Goal: Find contact information: Obtain details needed to contact an individual or organization

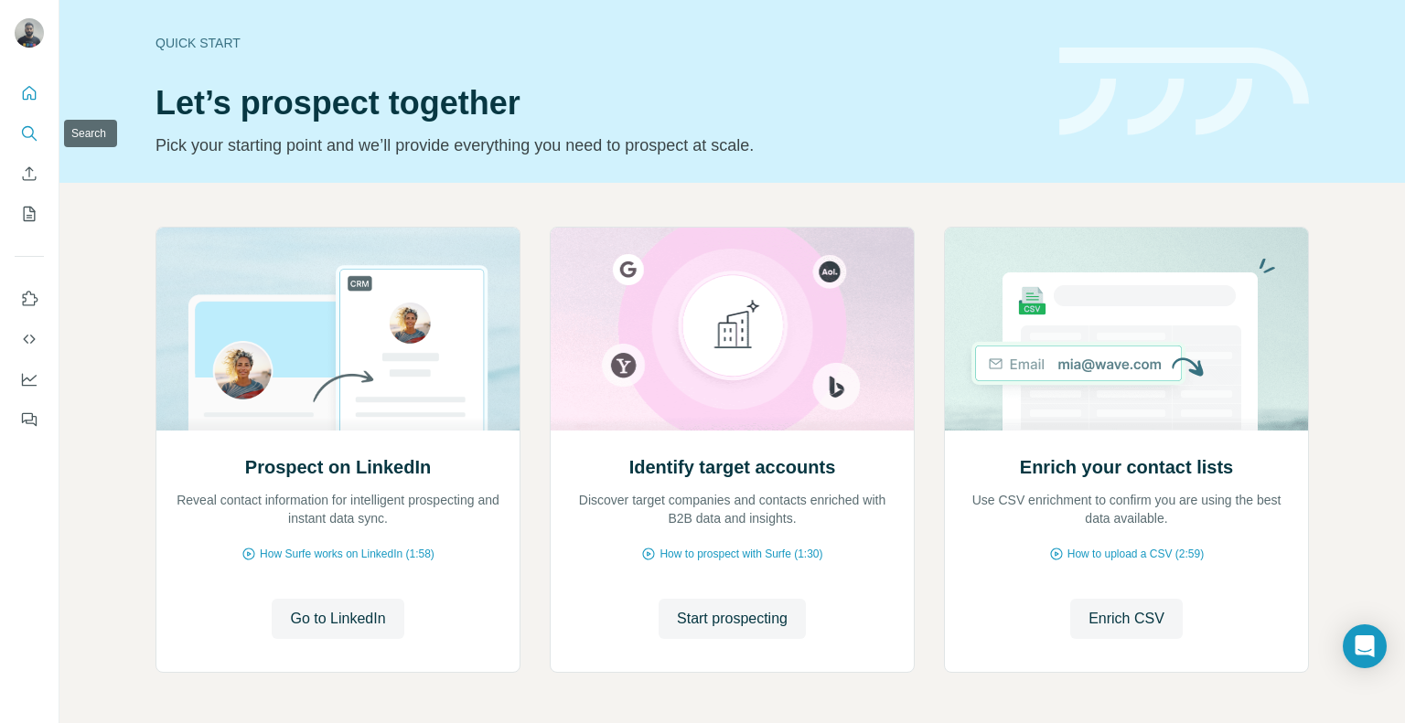
click at [27, 145] on button "Search" at bounding box center [29, 133] width 29 height 33
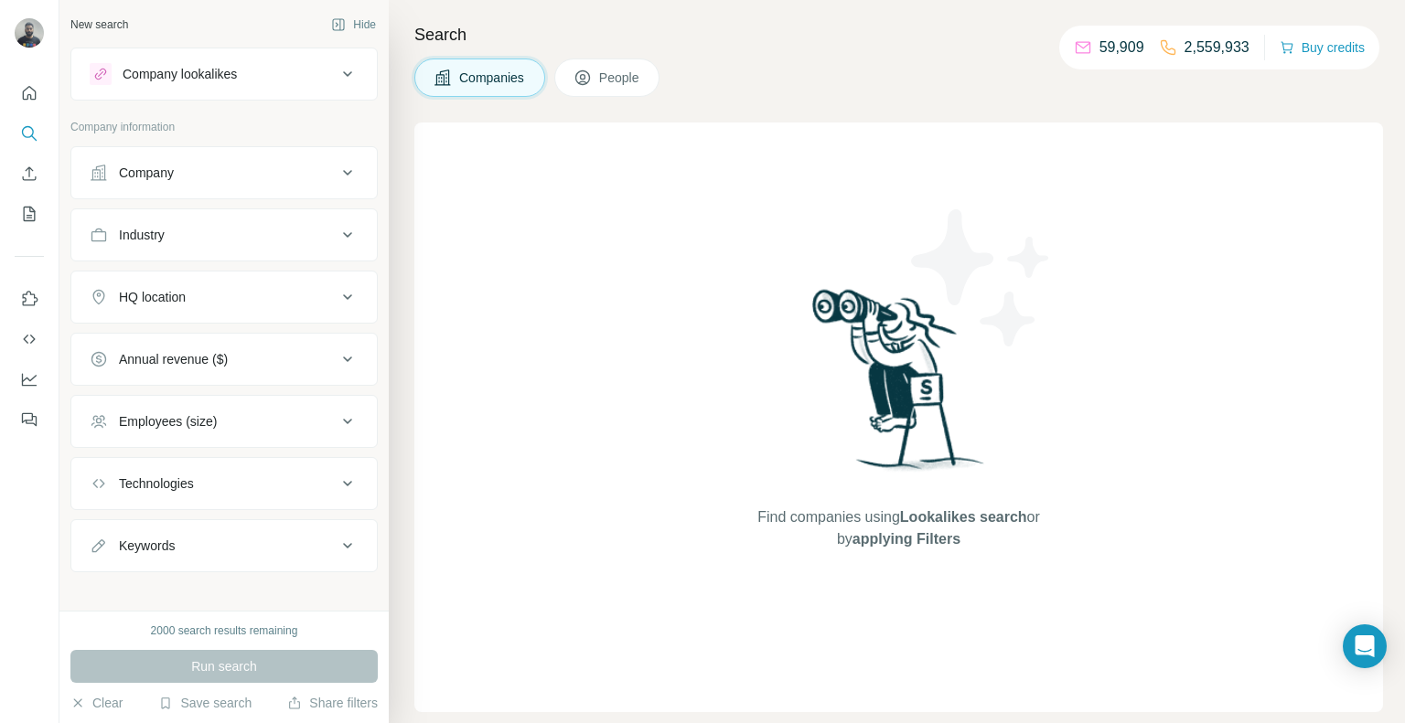
click at [199, 188] on button "Company" at bounding box center [223, 173] width 305 height 44
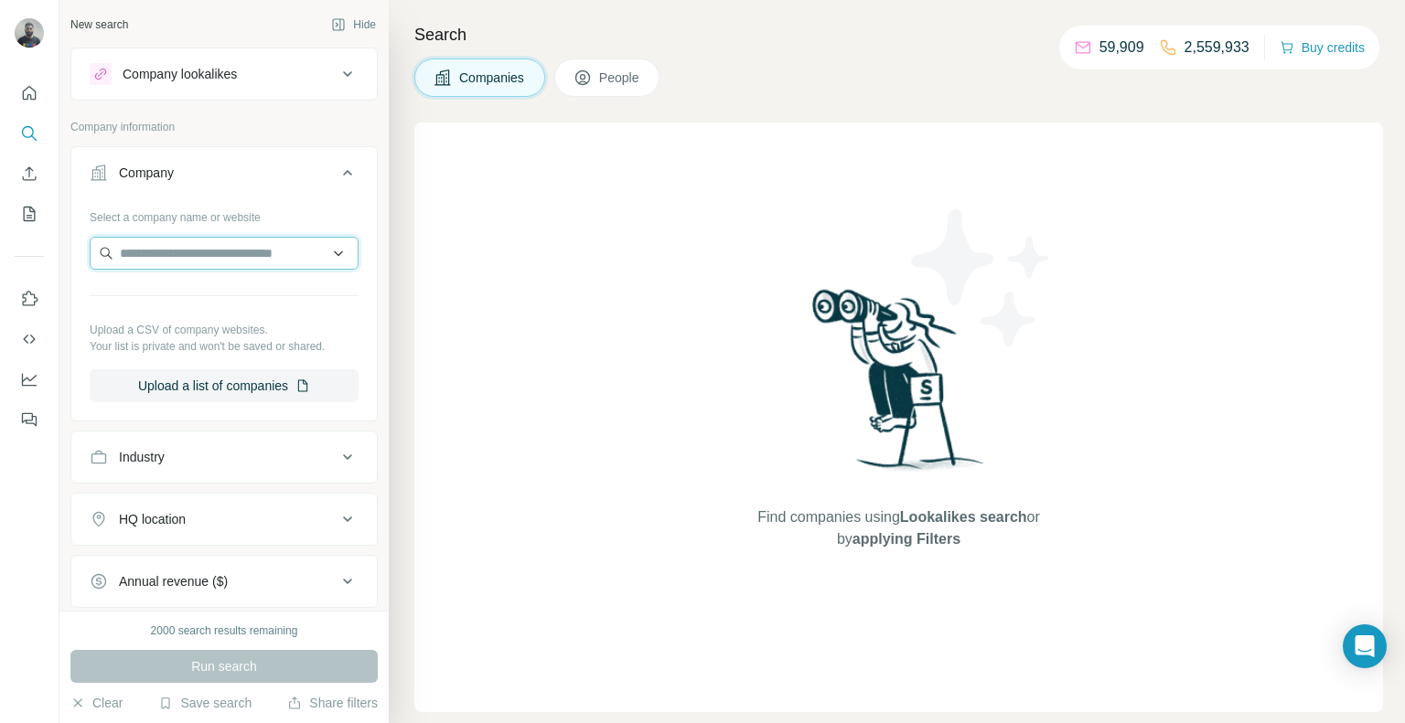
click at [252, 249] on input "text" at bounding box center [224, 253] width 269 height 33
paste input "**********"
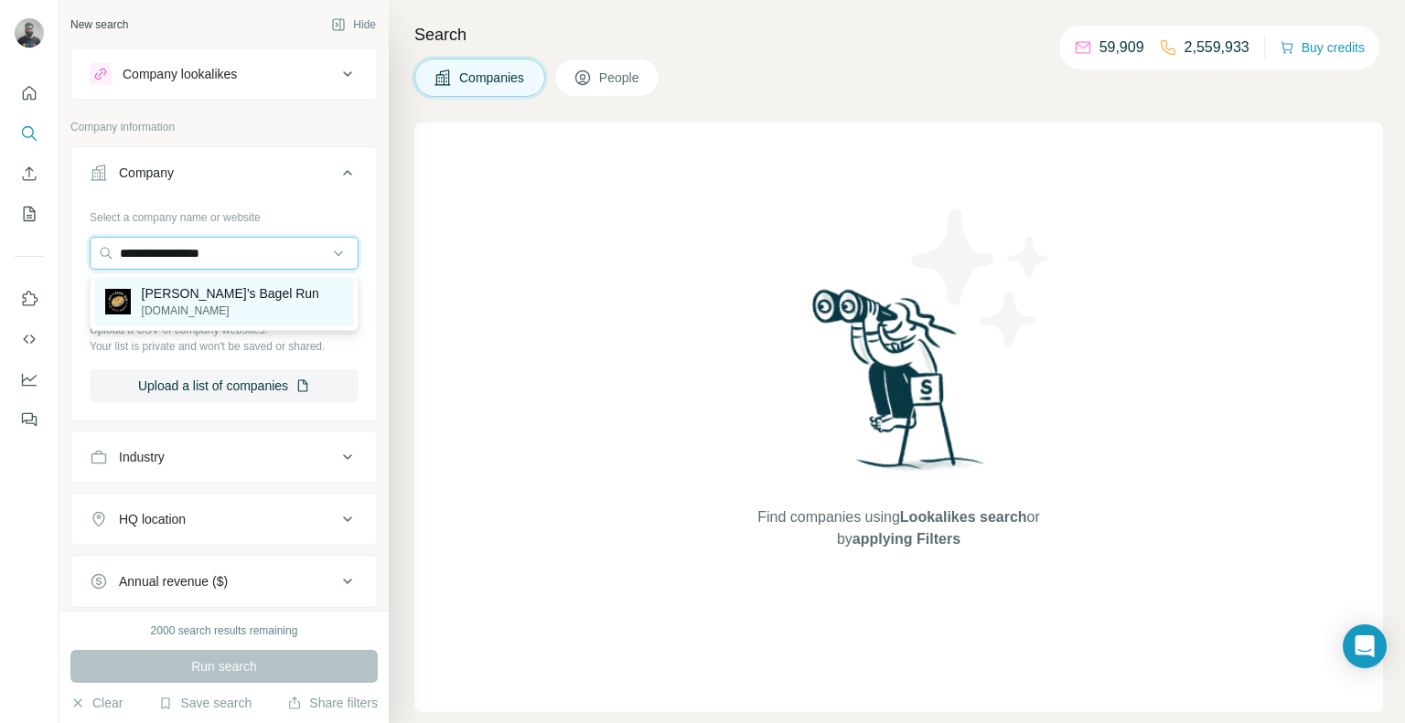
type input "**********"
click at [238, 288] on p "[PERSON_NAME]’s Bagel Run" at bounding box center [230, 293] width 177 height 18
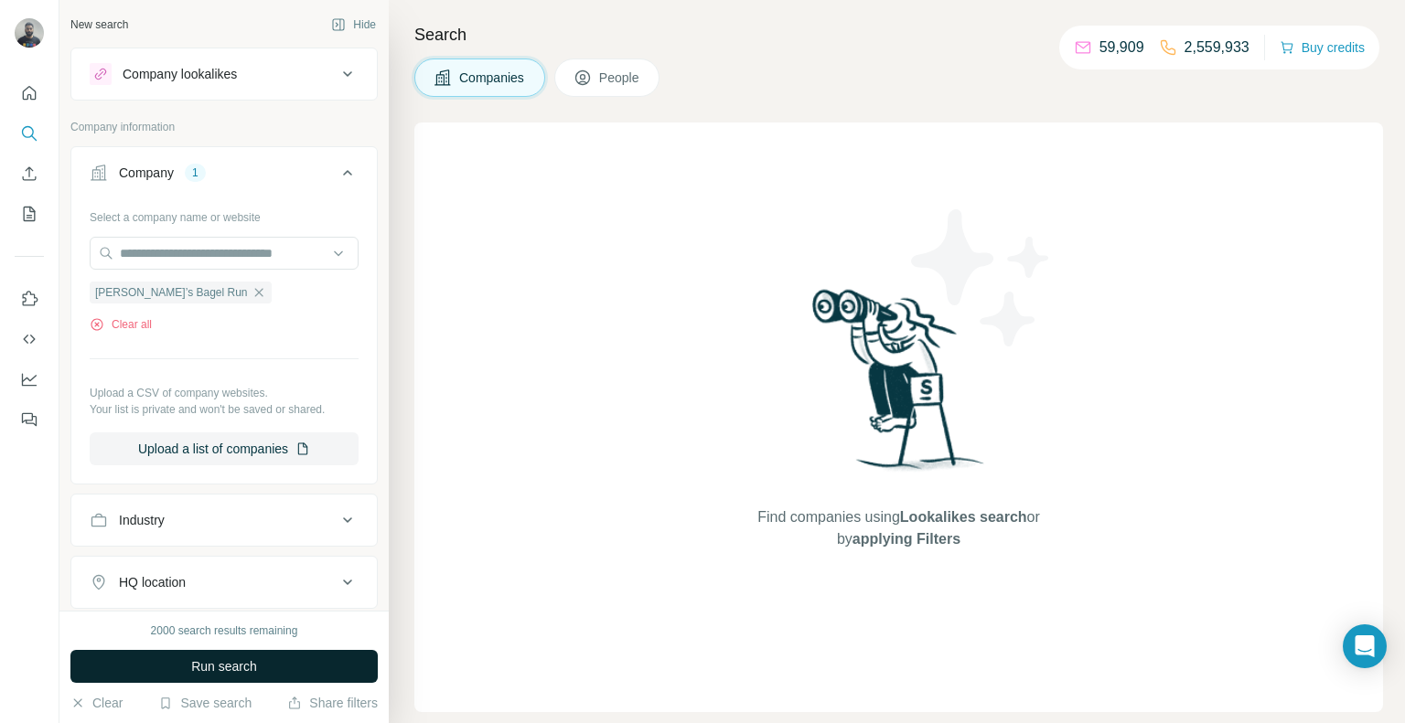
click at [219, 655] on button "Run search" at bounding box center [223, 666] width 307 height 33
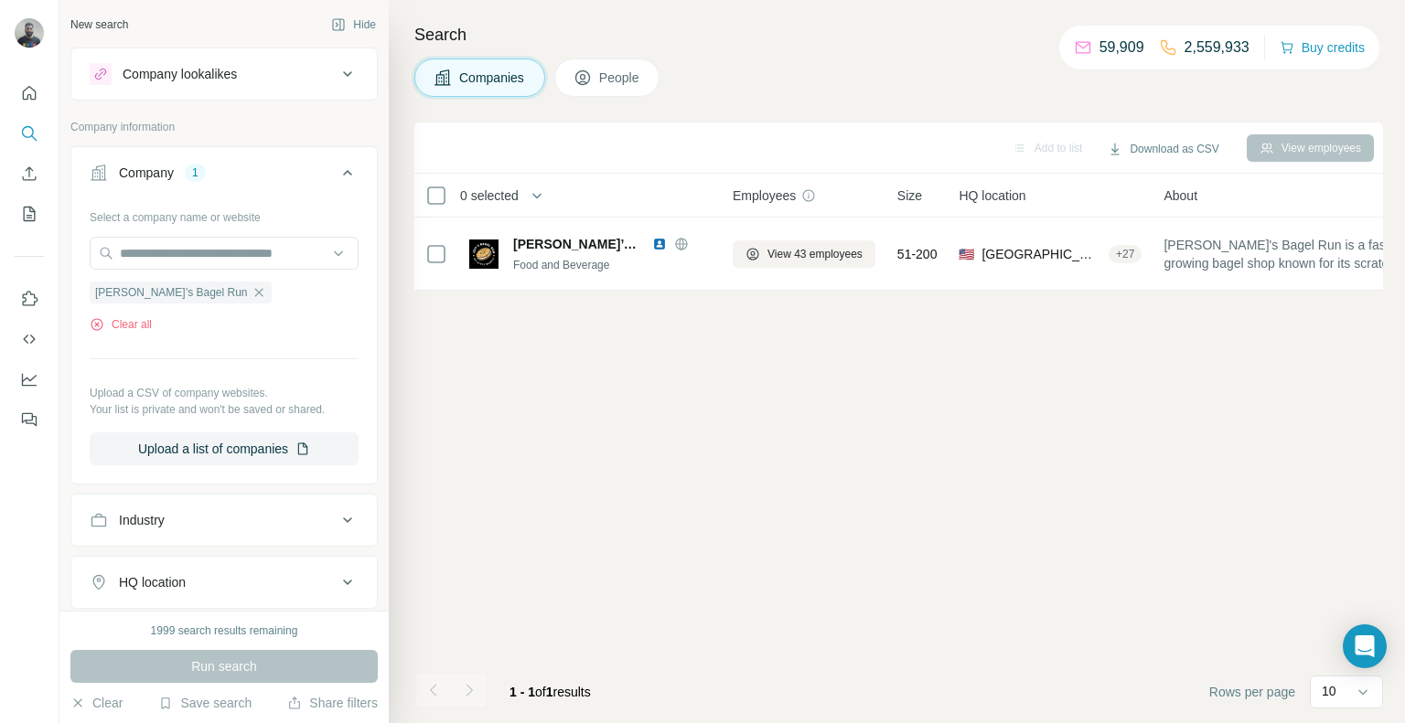
click at [622, 76] on span "People" at bounding box center [620, 78] width 42 height 18
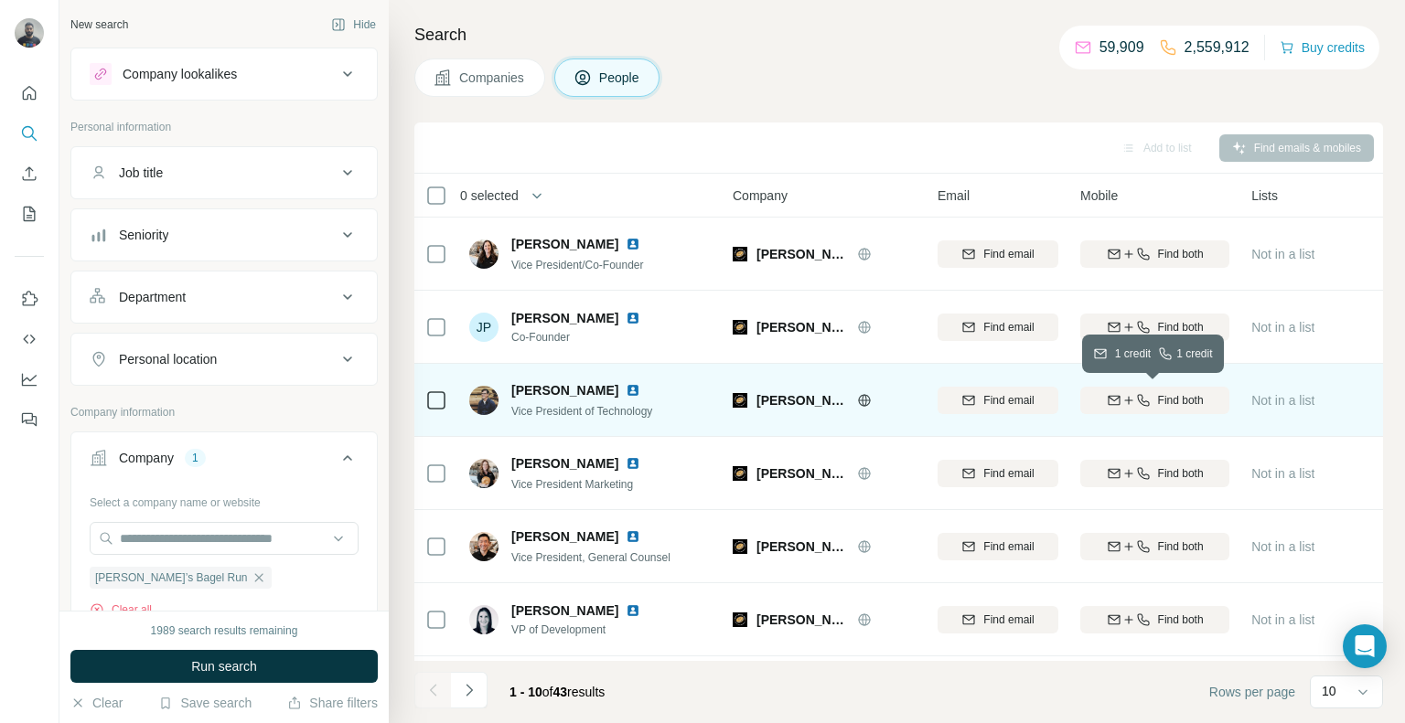
click at [1124, 392] on div "Find both" at bounding box center [1154, 400] width 149 height 16
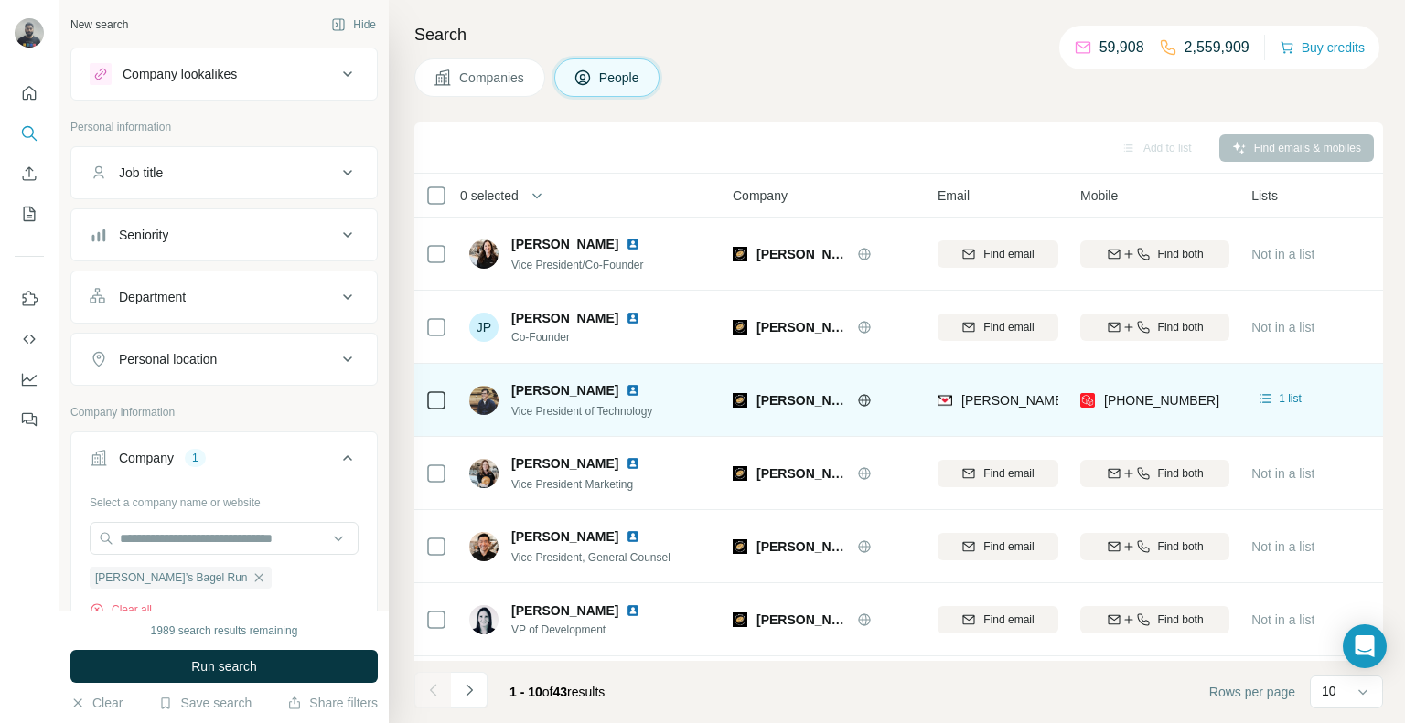
click at [1215, 400] on div "[PHONE_NUMBER]" at bounding box center [1154, 400] width 149 height 50
copy tr "[PHONE_NUMBER]"
click at [1206, 407] on div "[PHONE_NUMBER]" at bounding box center [1154, 400] width 149 height 50
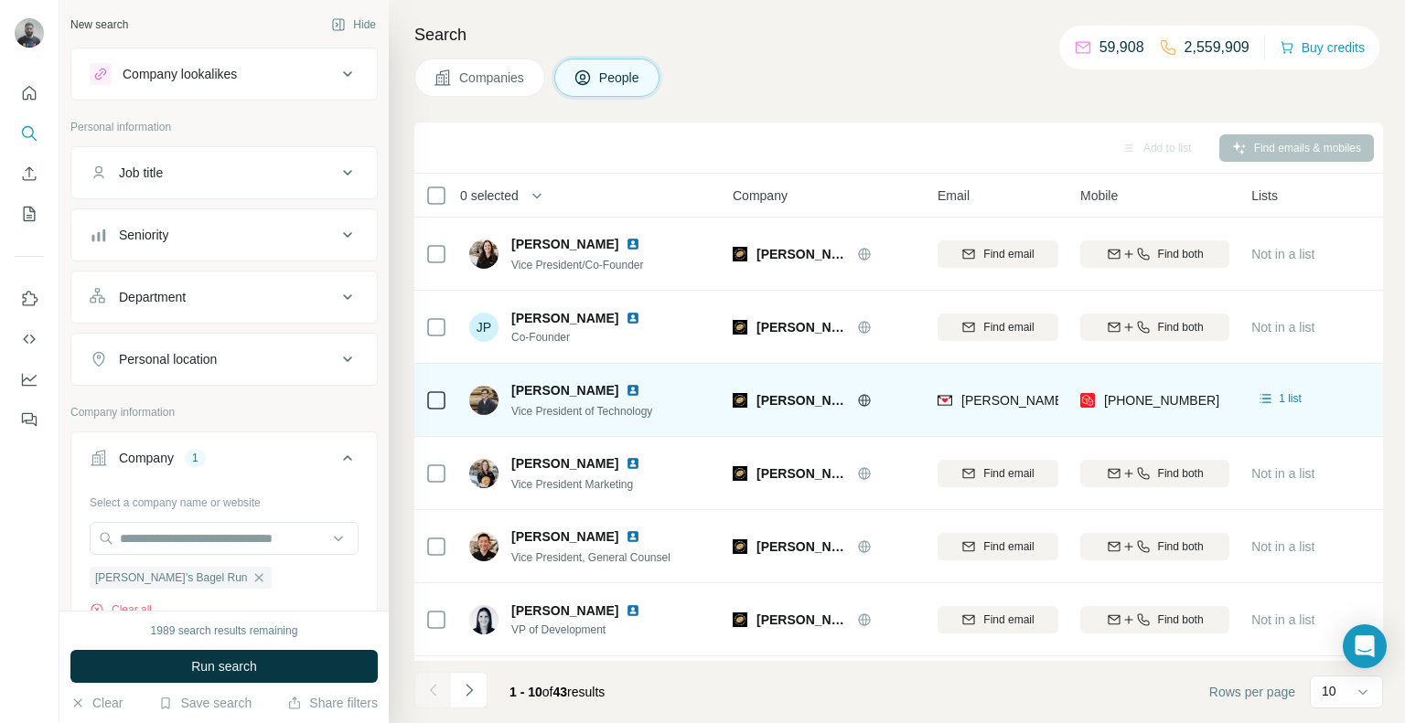
click at [1206, 407] on div "[PHONE_NUMBER]" at bounding box center [1154, 400] width 149 height 50
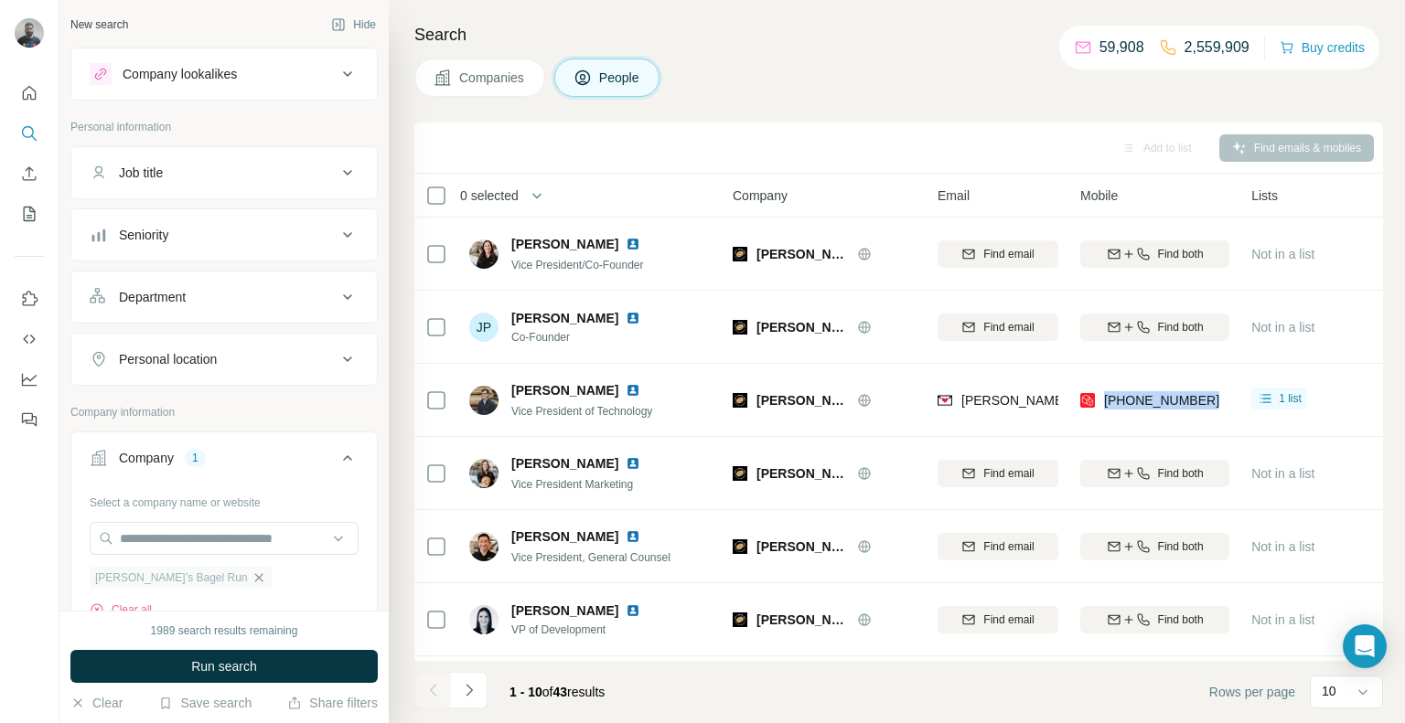
click at [252, 574] on icon "button" at bounding box center [259, 578] width 15 height 15
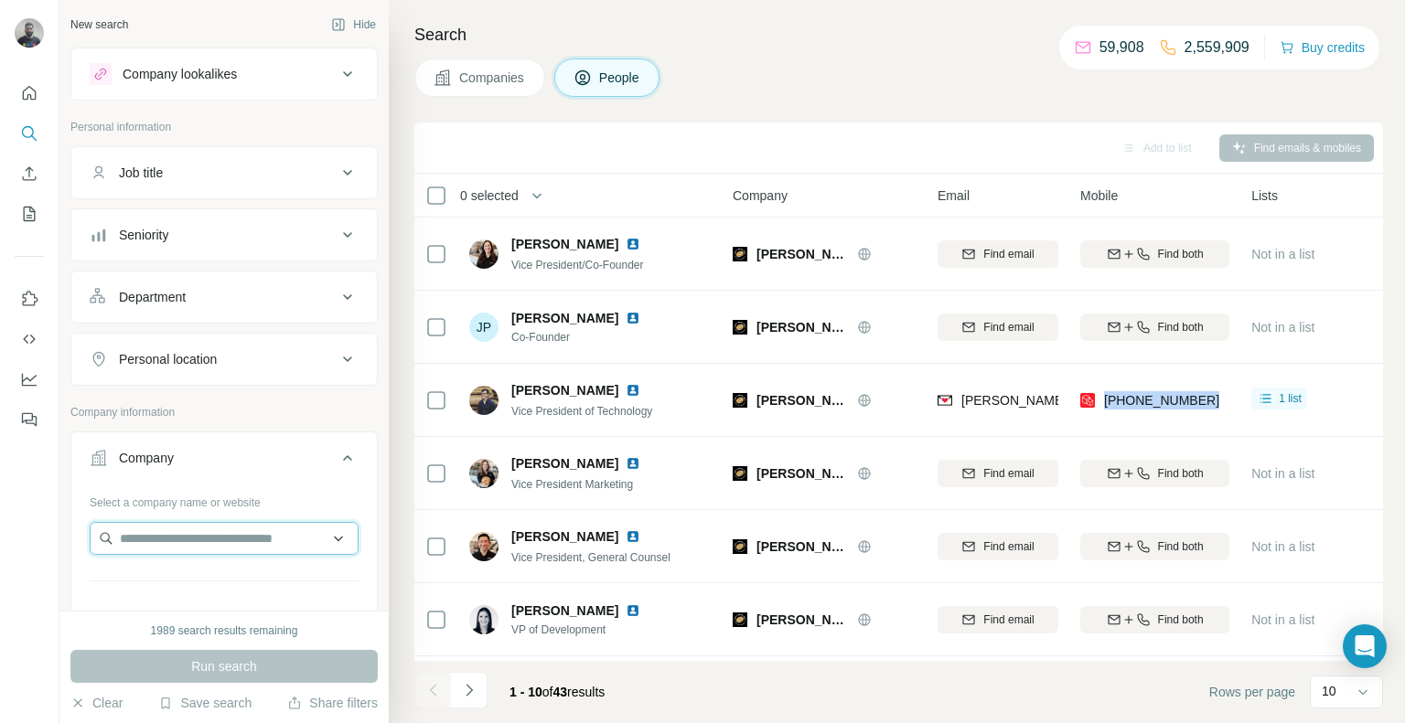
click at [168, 533] on input "text" at bounding box center [224, 538] width 269 height 33
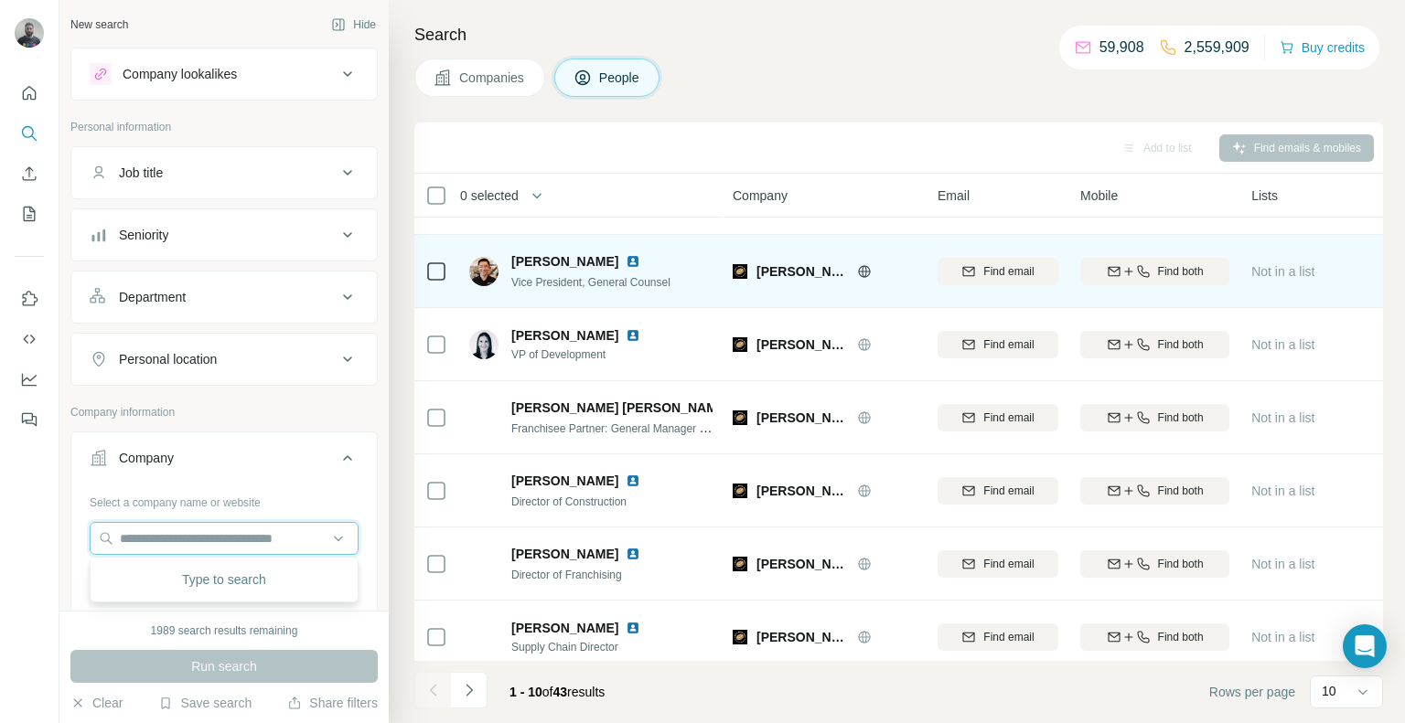
scroll to position [287, 0]
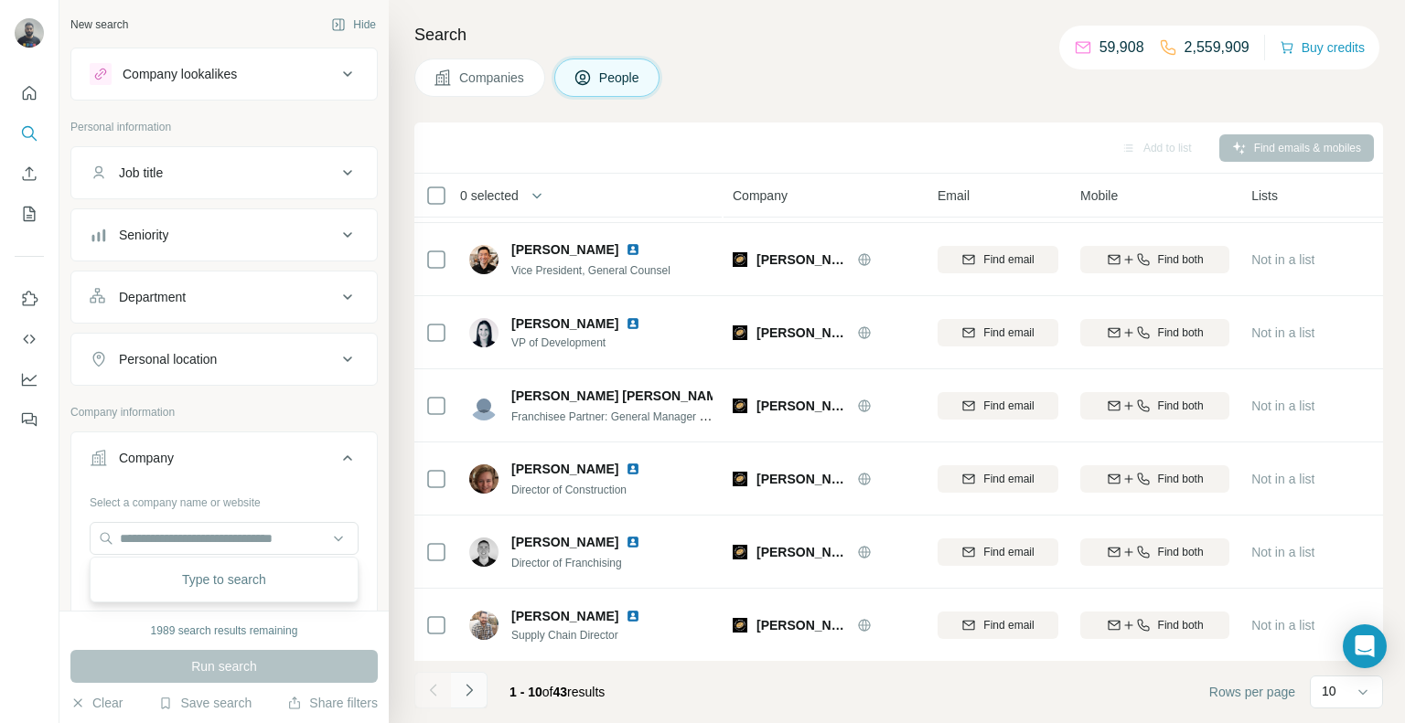
click at [464, 697] on icon "Navigate to next page" at bounding box center [469, 690] width 18 height 18
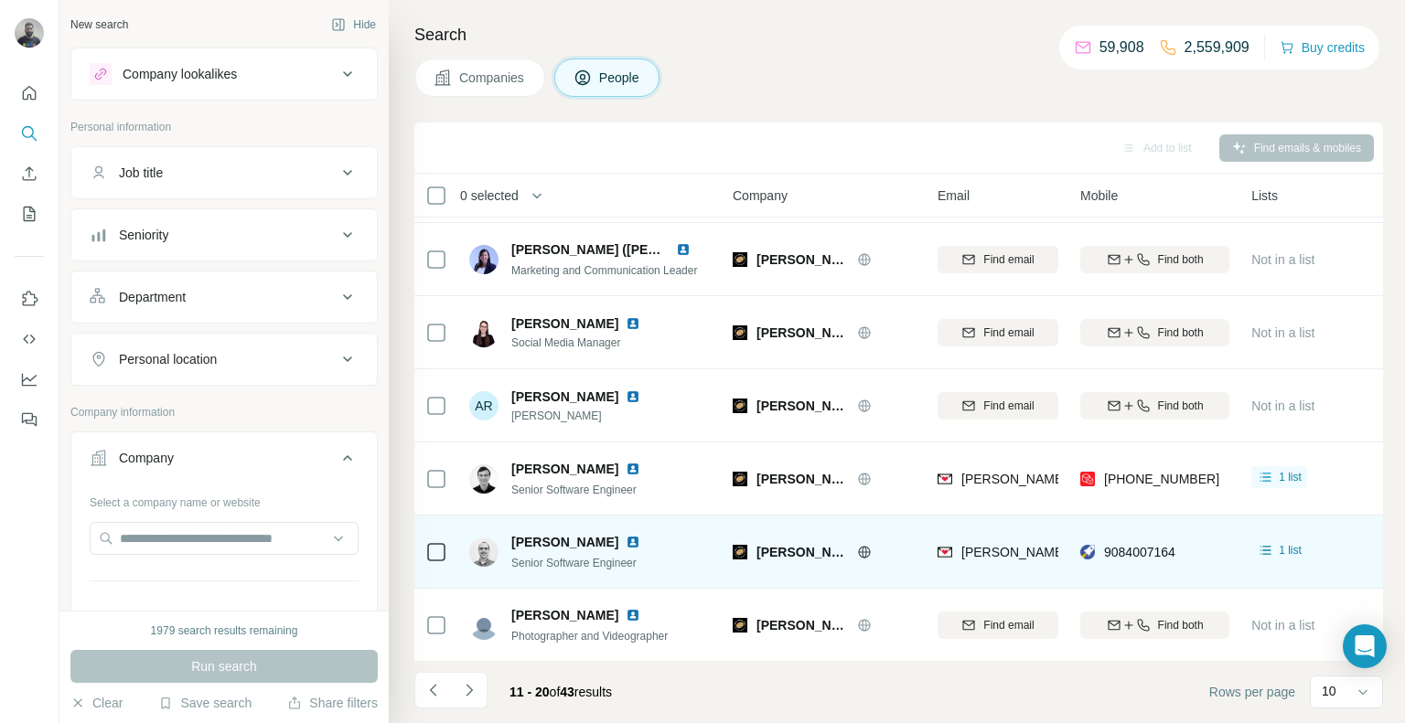
click at [1192, 559] on div "9084007164" at bounding box center [1154, 552] width 149 height 50
copy tr "9084007164"
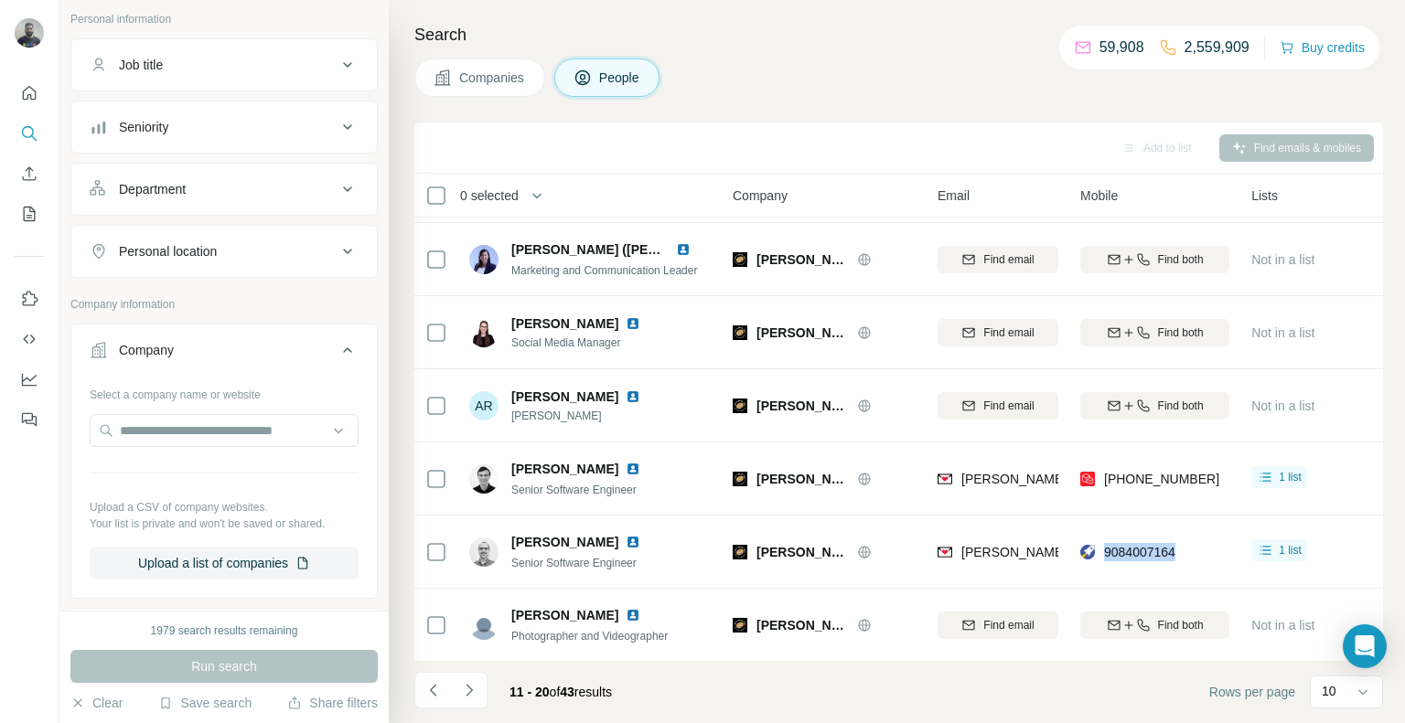
scroll to position [0, 0]
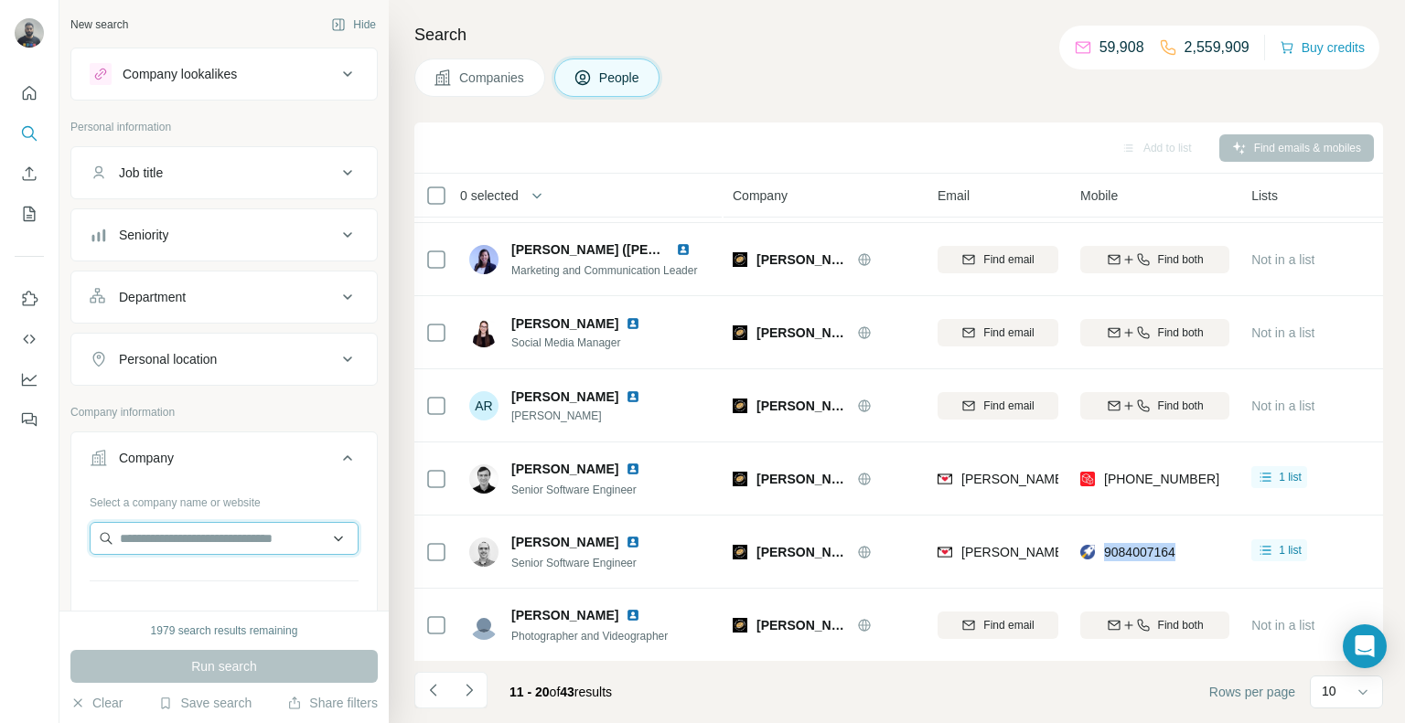
click at [231, 527] on input "text" at bounding box center [224, 538] width 269 height 33
paste input "**********"
type input "**********"
